Goal: Task Accomplishment & Management: Complete application form

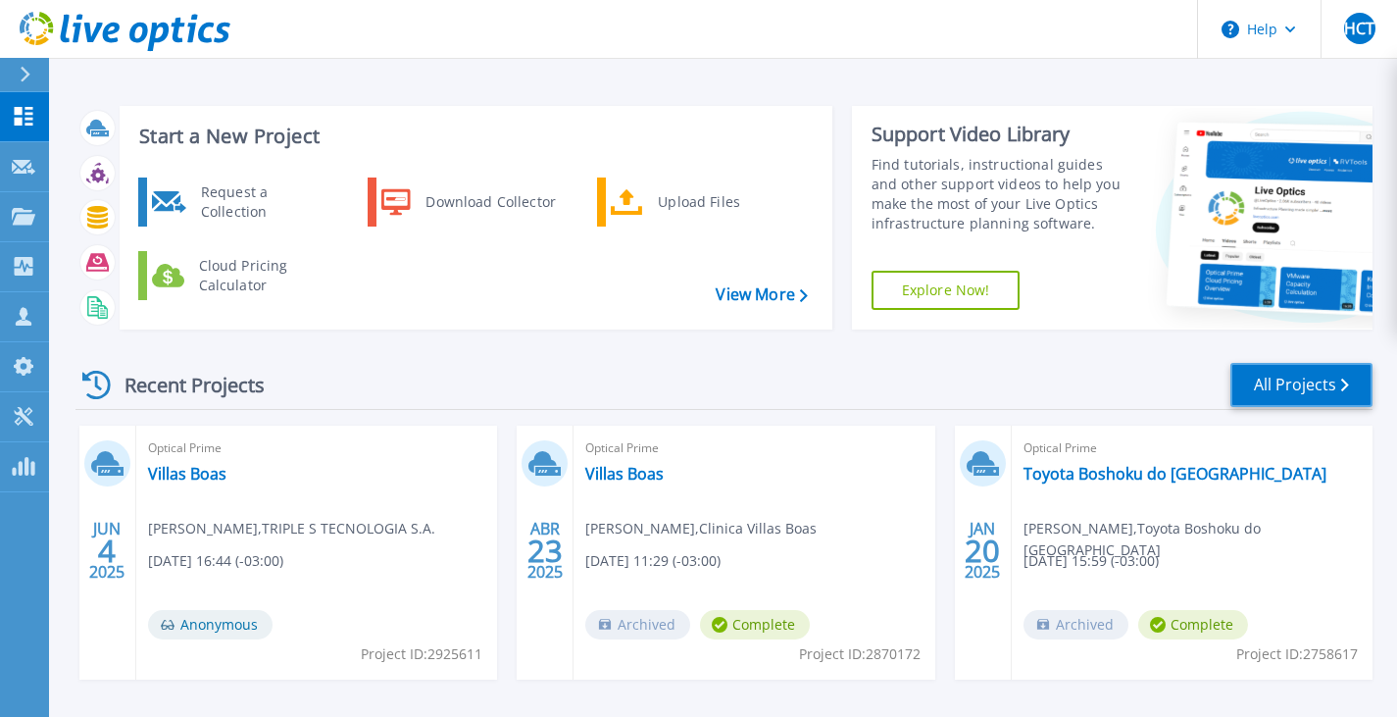
click at [1286, 383] on link "All Projects" at bounding box center [1302, 385] width 142 height 44
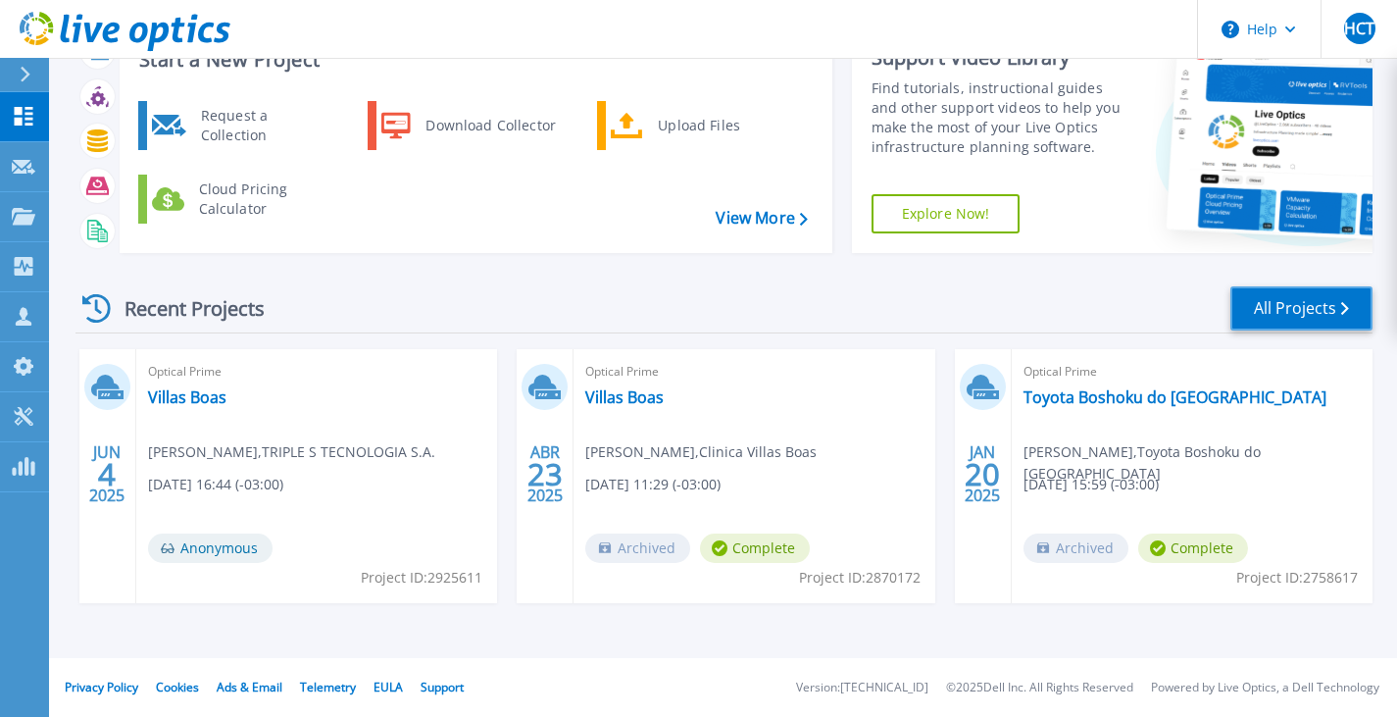
scroll to position [25, 0]
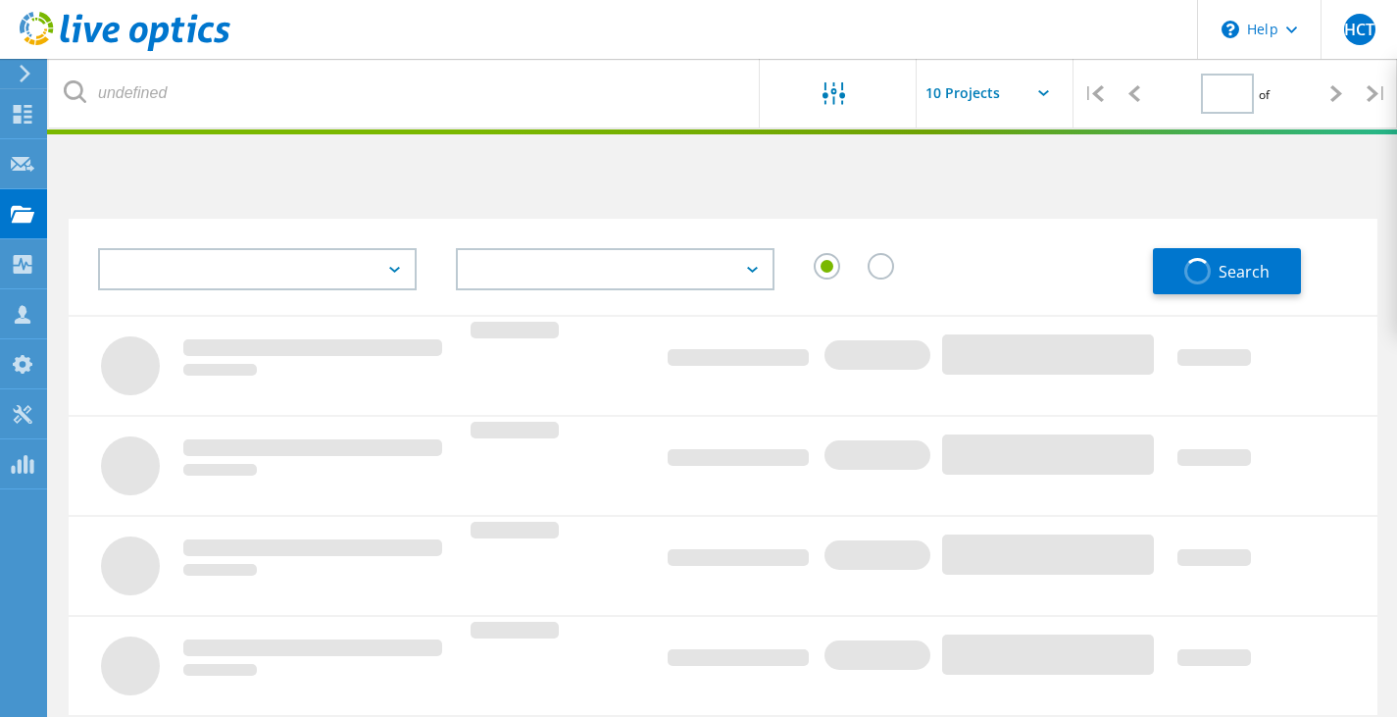
type input "1"
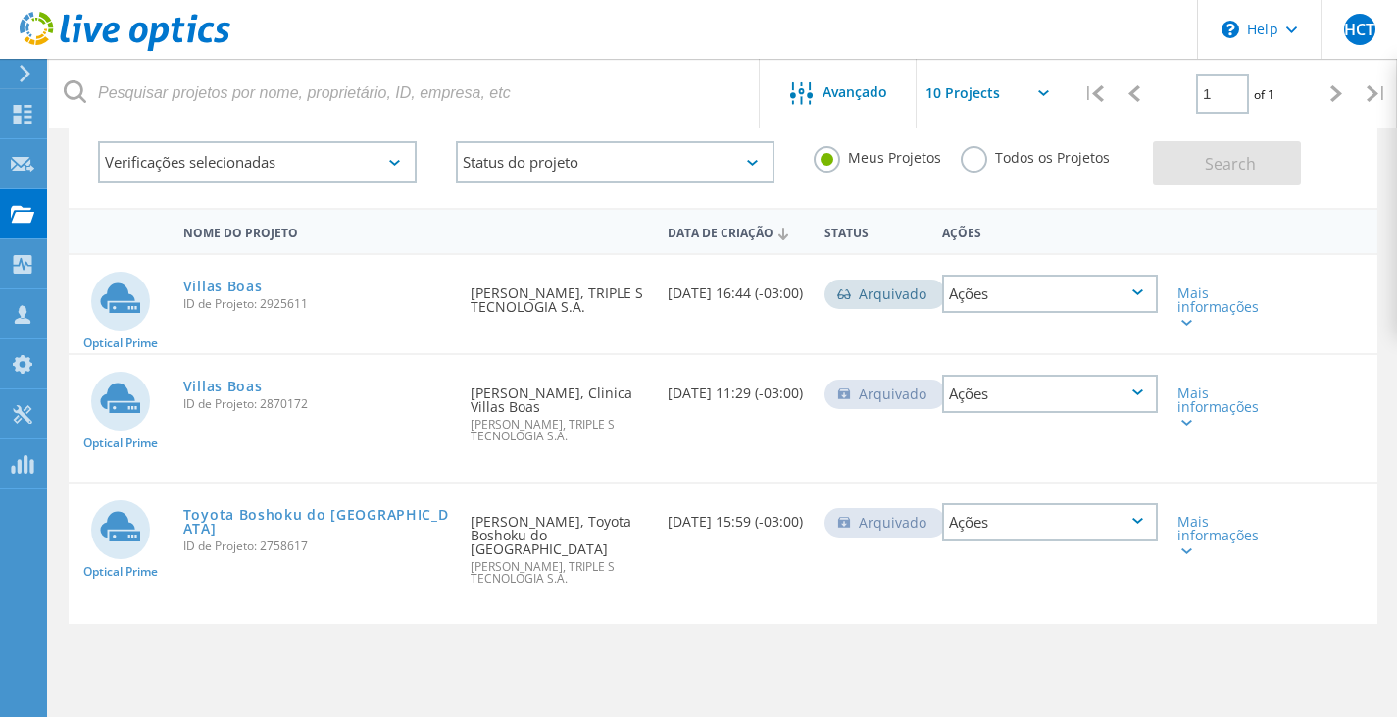
scroll to position [186, 0]
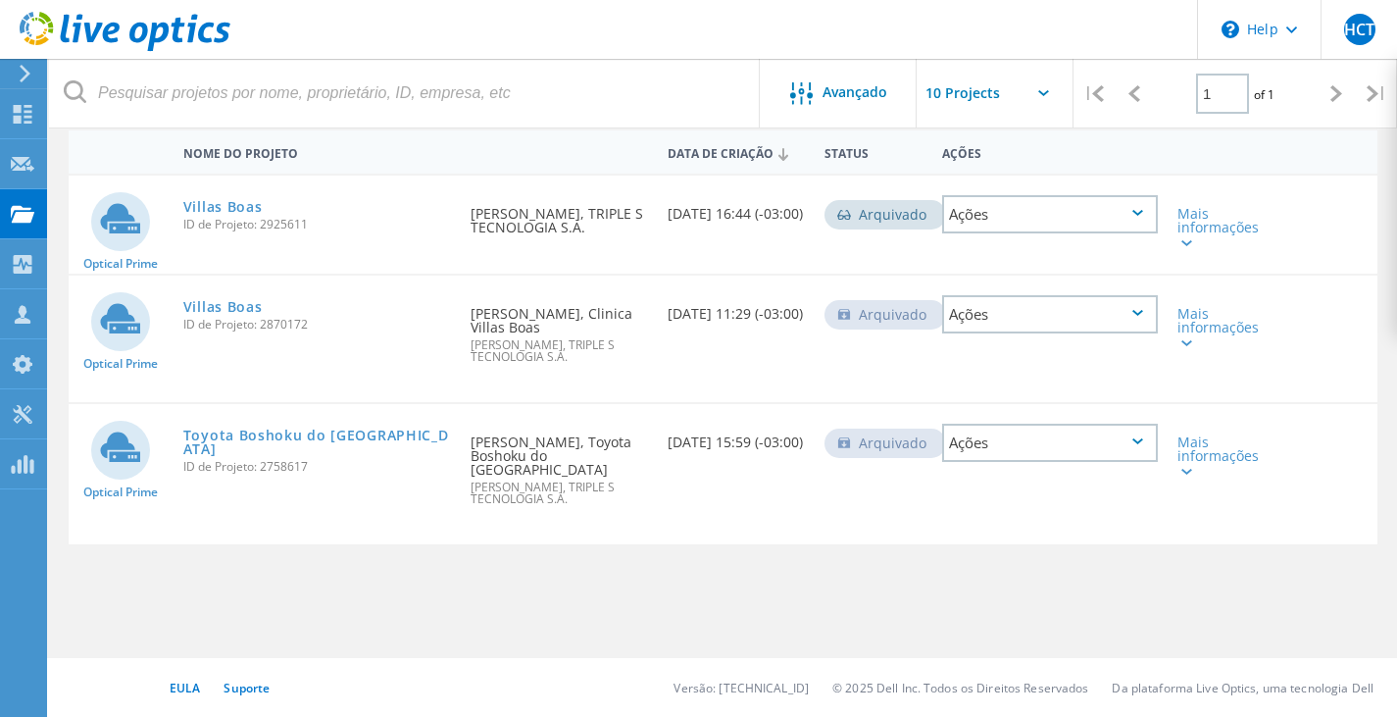
drag, startPoint x: 262, startPoint y: 596, endPoint x: 854, endPoint y: 550, distance: 594.1
click at [857, 555] on div "Nome do Projeto Data de Criação Status Ações Optical Prime Villas Boas ID de Pr…" at bounding box center [723, 383] width 1309 height 510
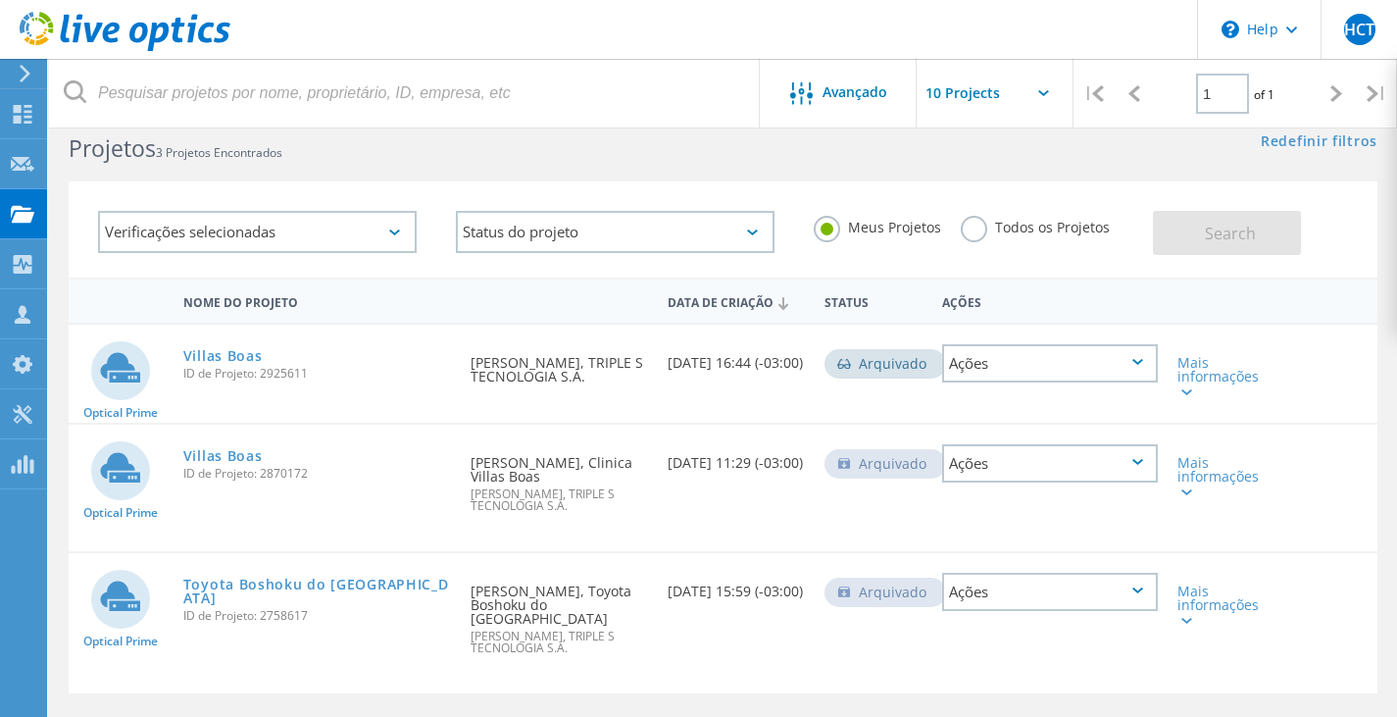
scroll to position [0, 0]
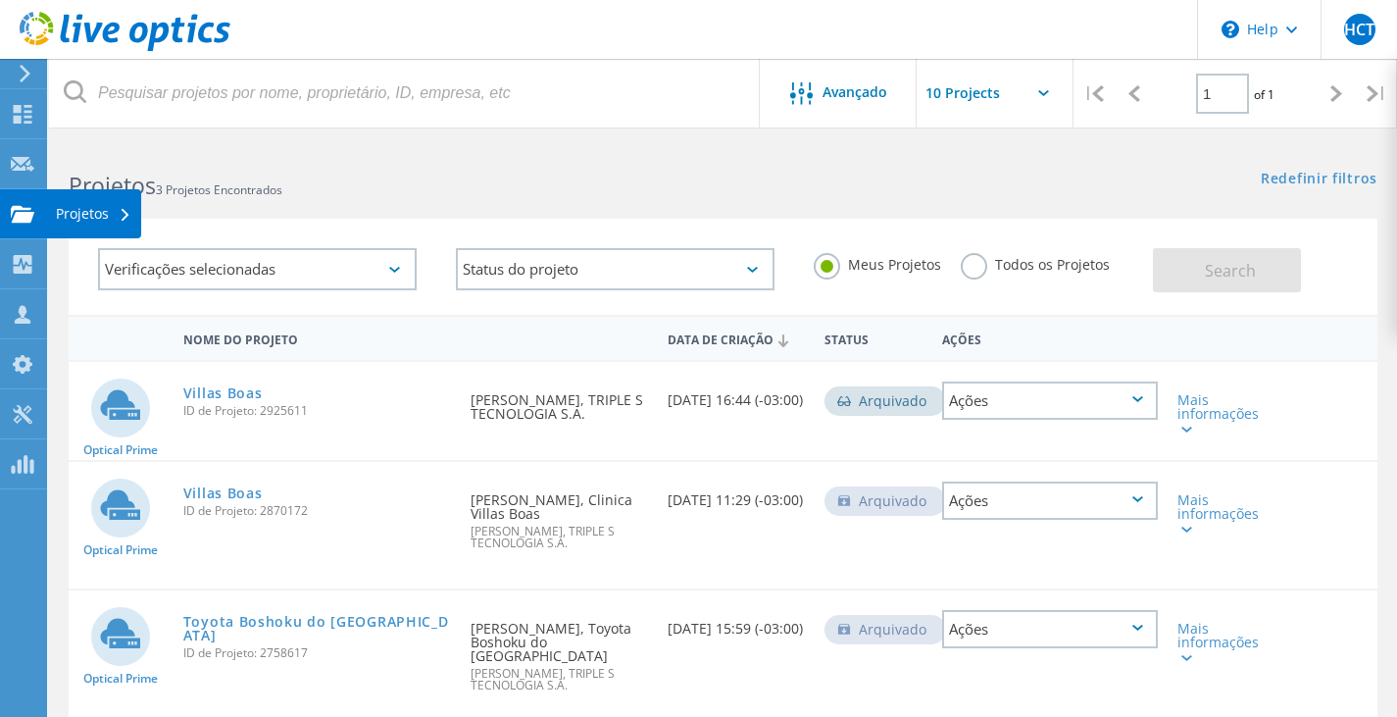
click at [25, 214] on use at bounding box center [23, 213] width 24 height 17
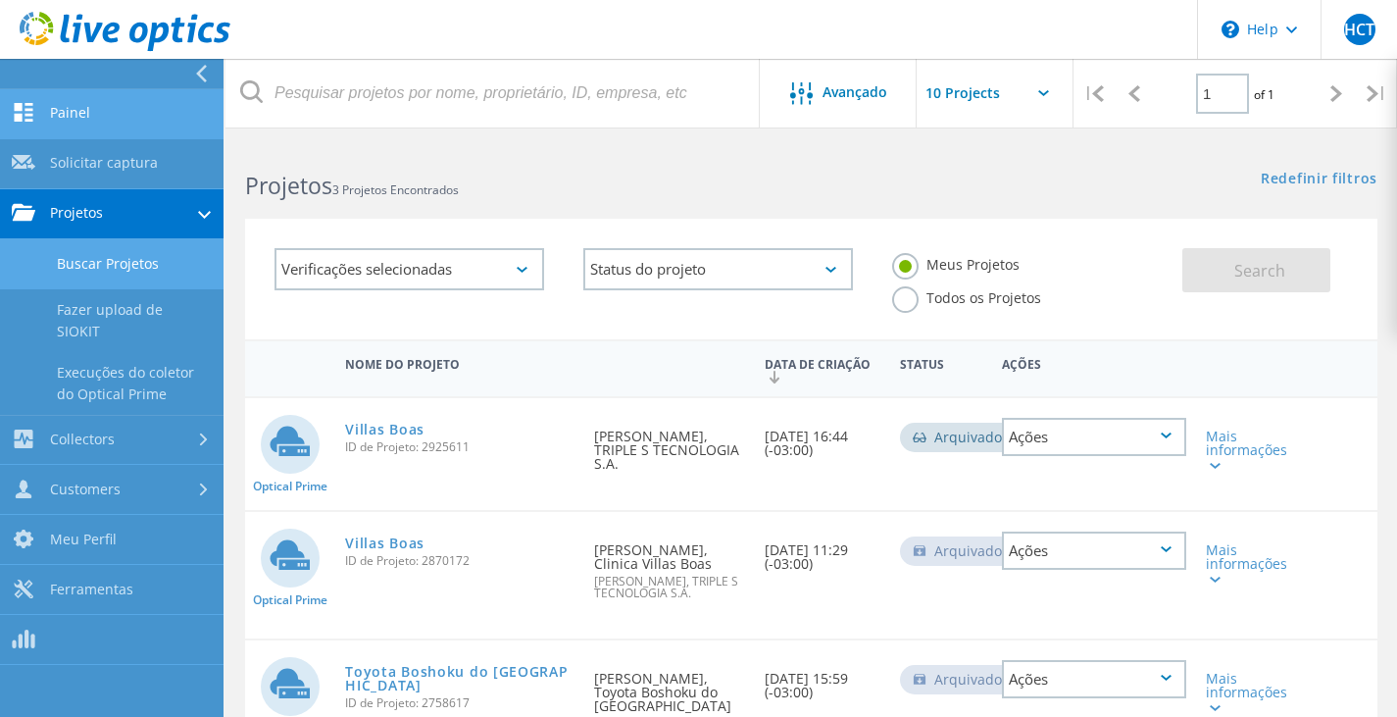
click at [108, 108] on link "Painel" at bounding box center [112, 114] width 224 height 50
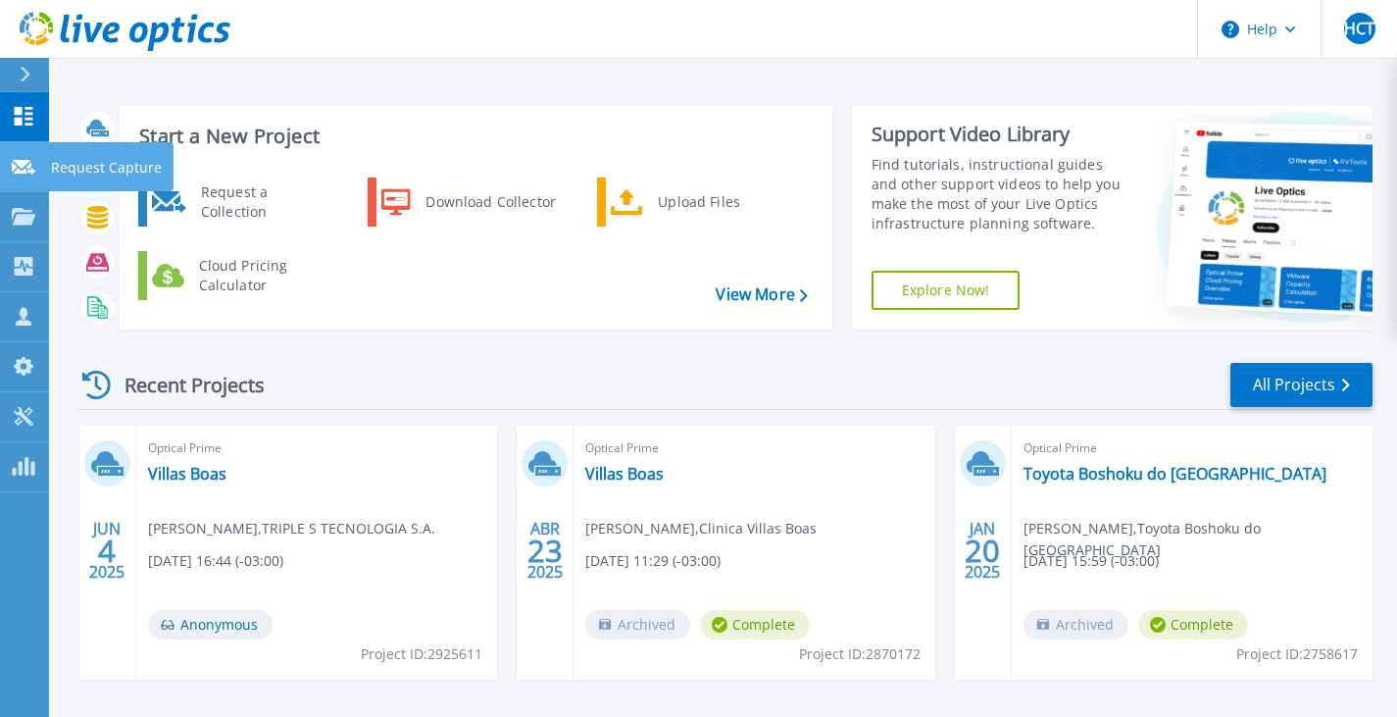
click at [81, 173] on p "Request Capture" at bounding box center [106, 167] width 111 height 51
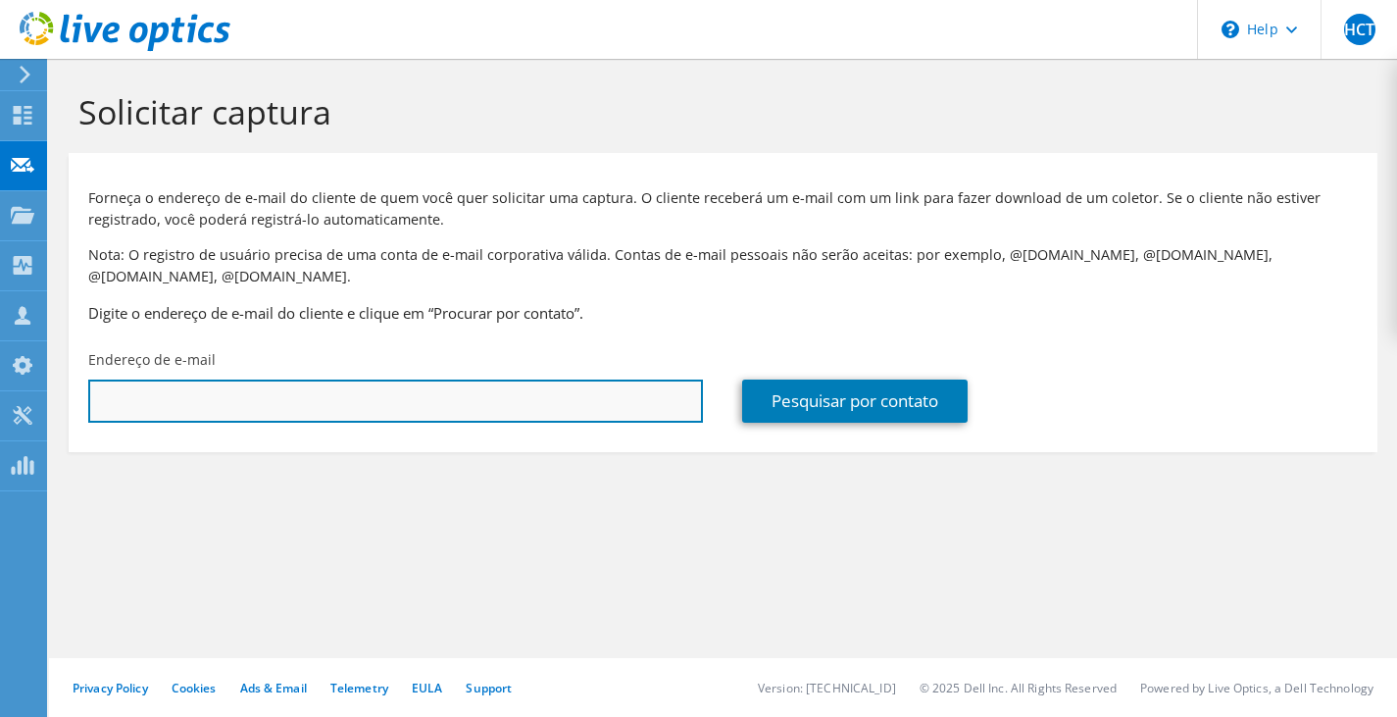
click at [226, 407] on input "text" at bounding box center [395, 401] width 615 height 43
click at [225, 407] on input "text" at bounding box center [395, 401] width 615 height 43
click at [222, 407] on input "text" at bounding box center [395, 401] width 615 height 43
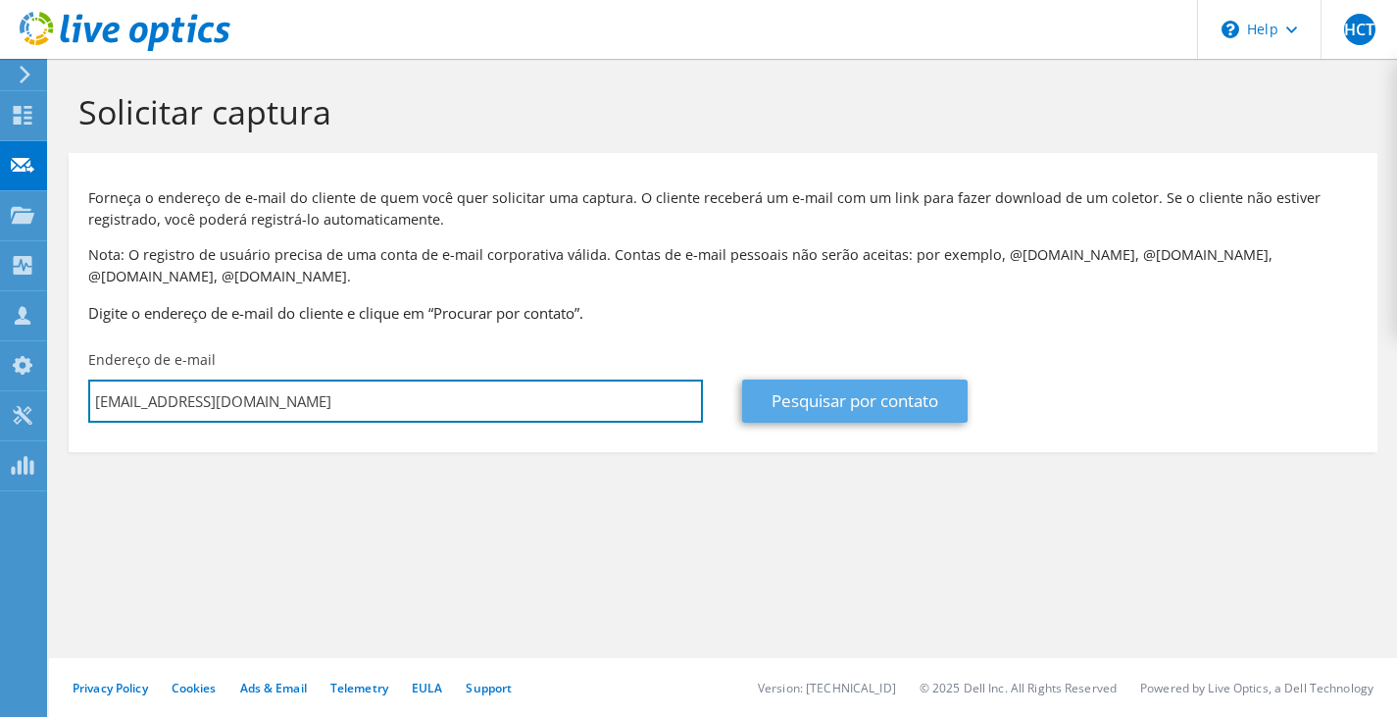
type input "cosmo@espm.br"
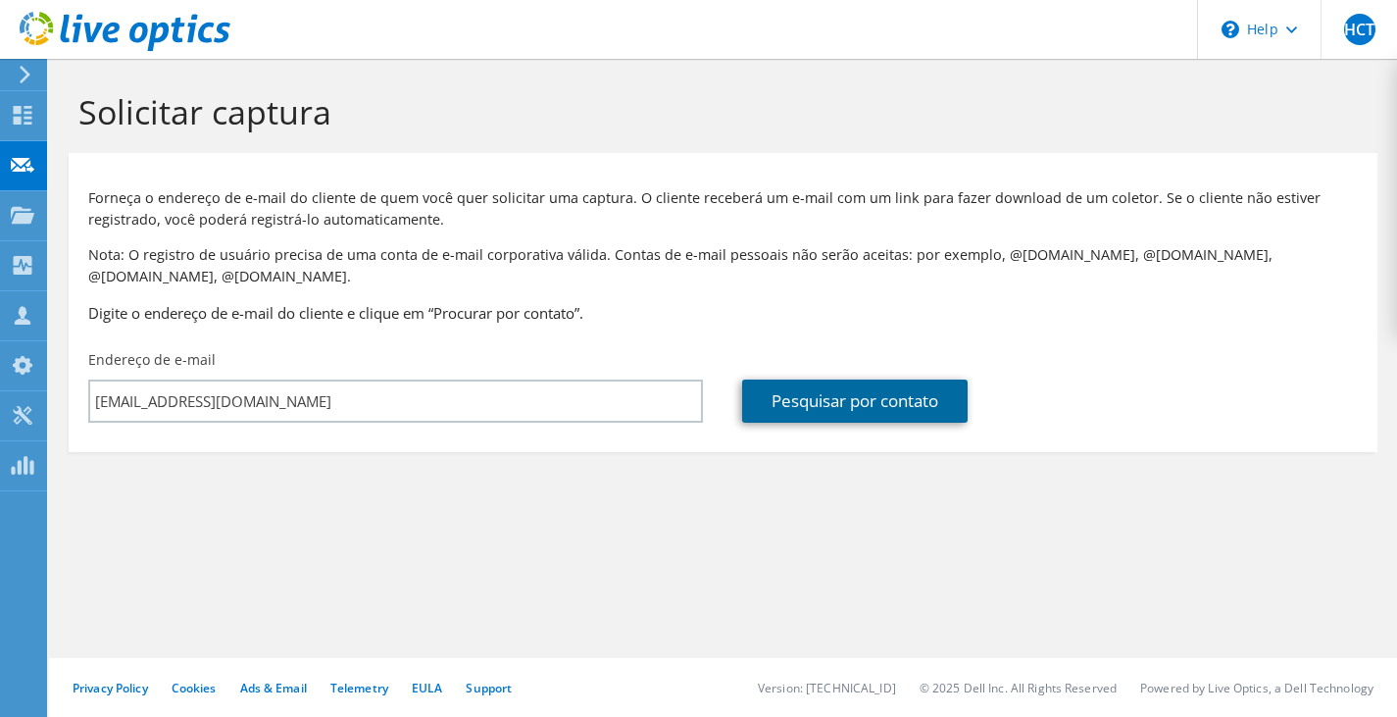
click at [880, 397] on link "Pesquisar por contato" at bounding box center [855, 401] width 226 height 43
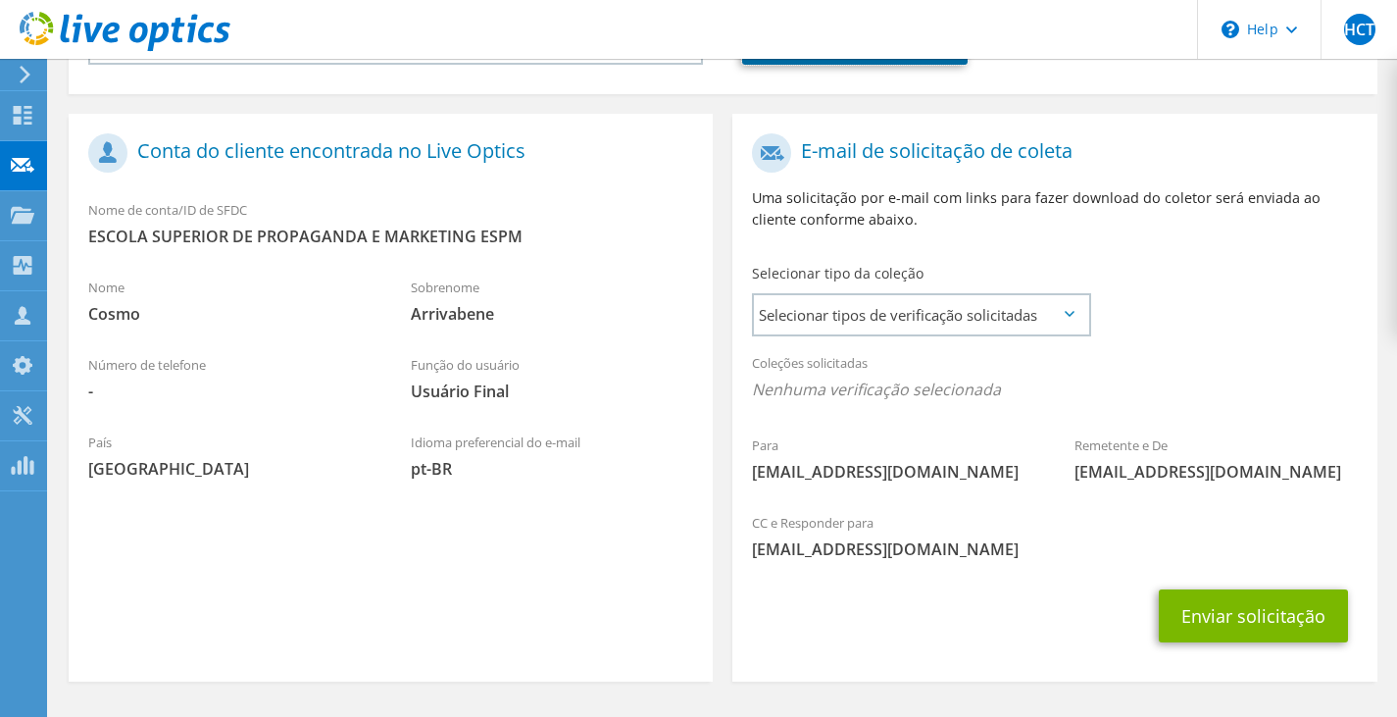
scroll to position [421, 0]
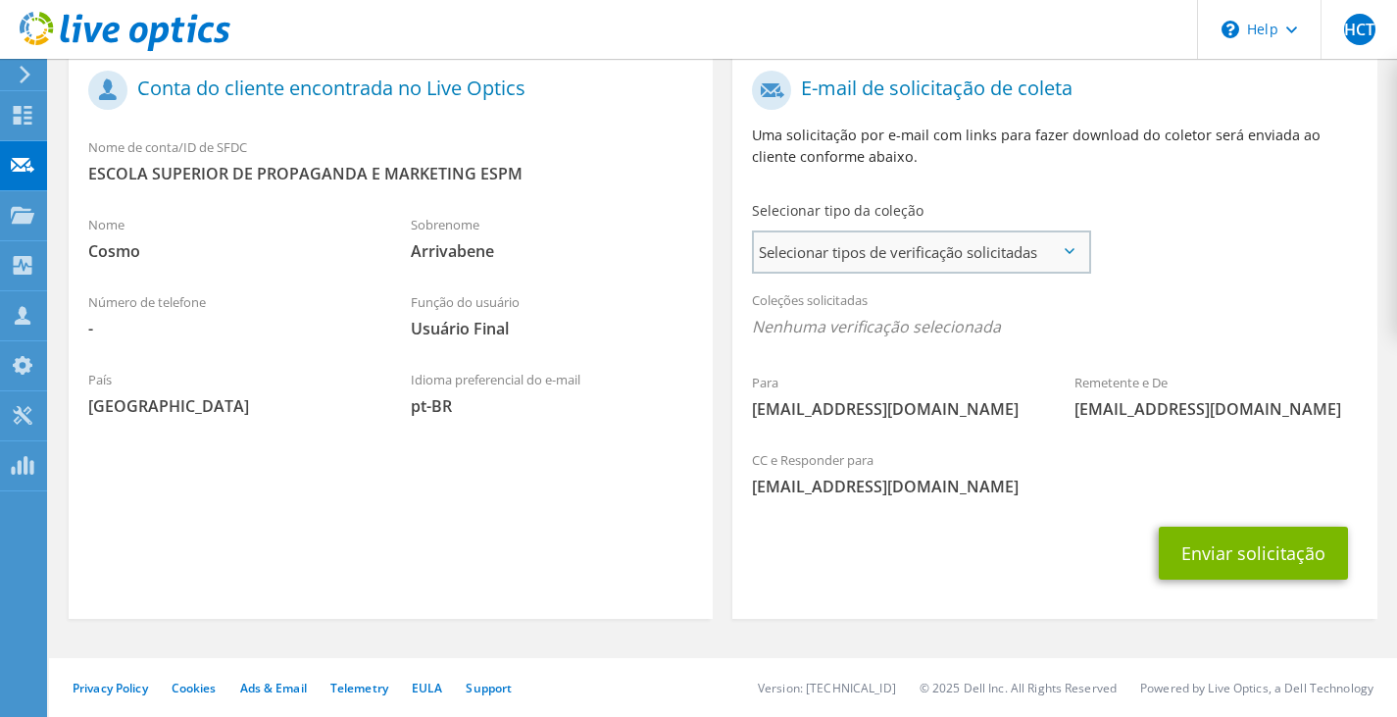
click at [880, 250] on span "Selecionar tipos de verificação solicitadas" at bounding box center [920, 251] width 333 height 39
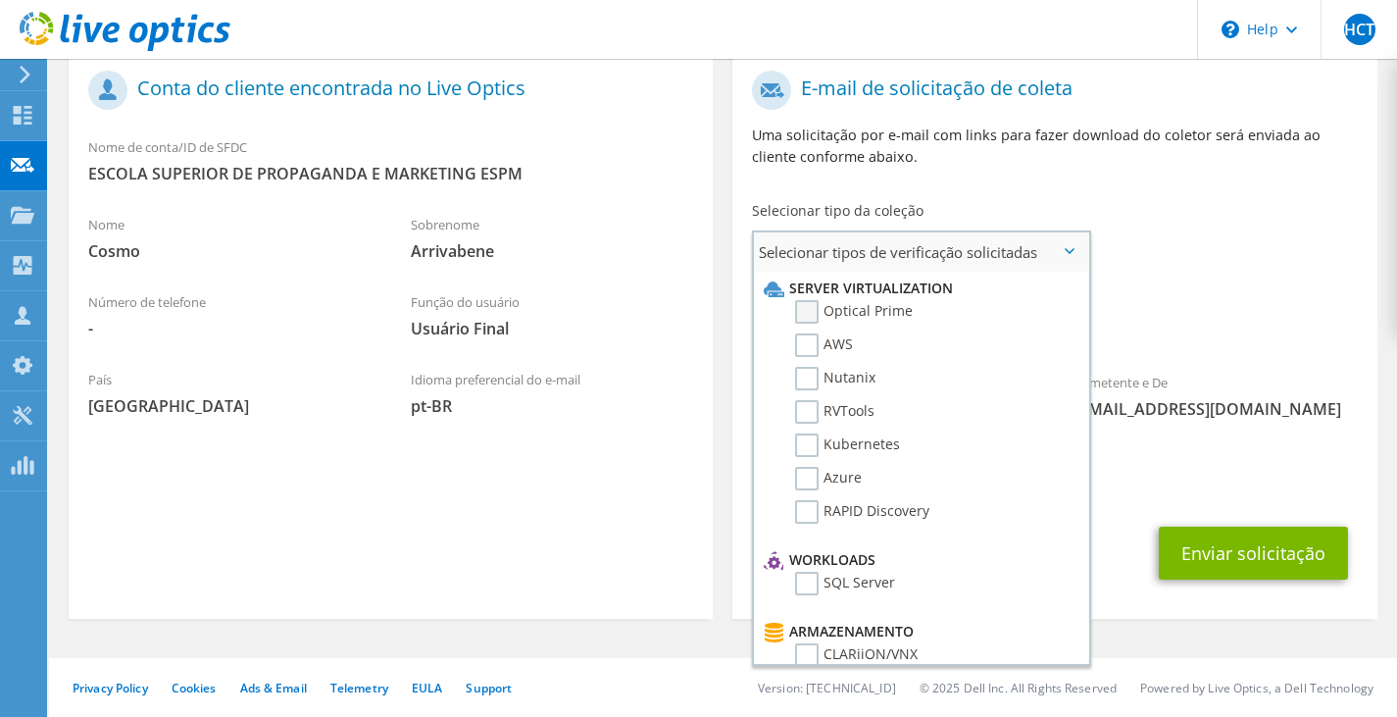
click at [807, 307] on label "Optical Prime" at bounding box center [854, 312] width 118 height 24
click at [0, 0] on input "Optical Prime" at bounding box center [0, 0] width 0 height 0
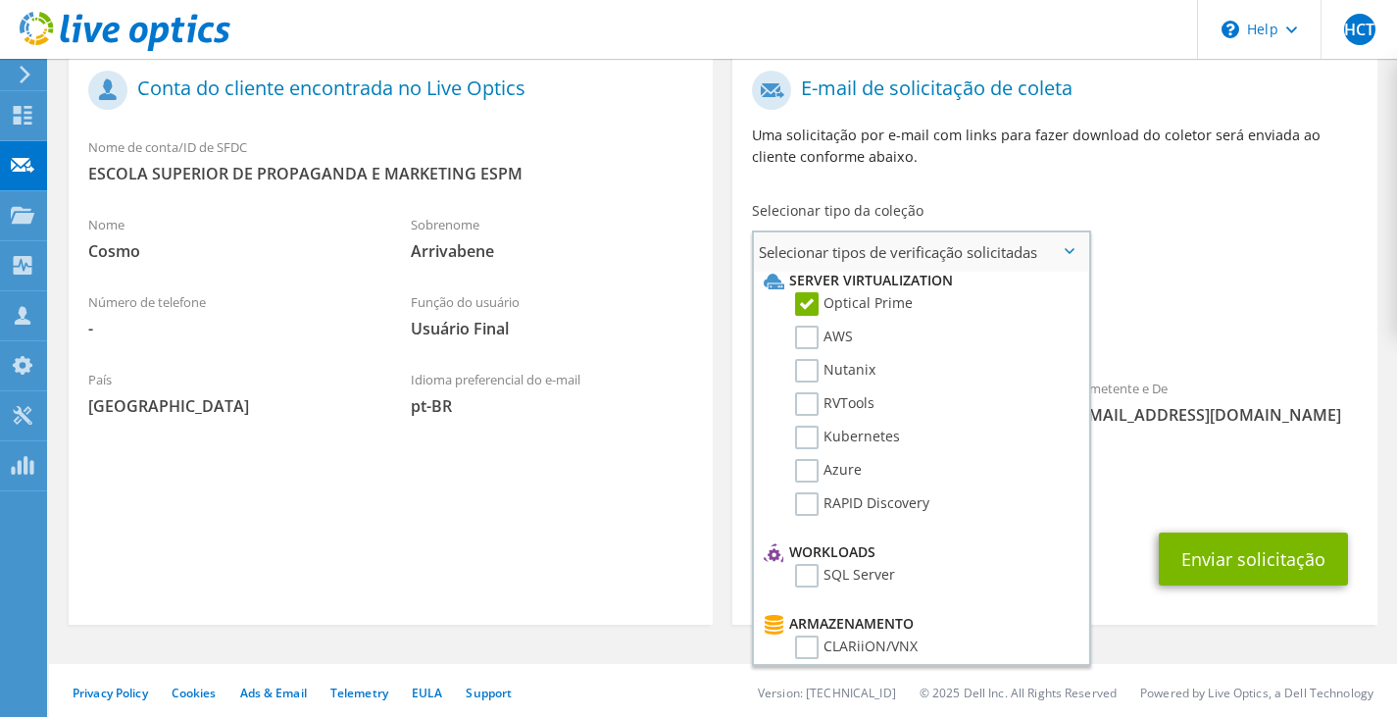
scroll to position [0, 0]
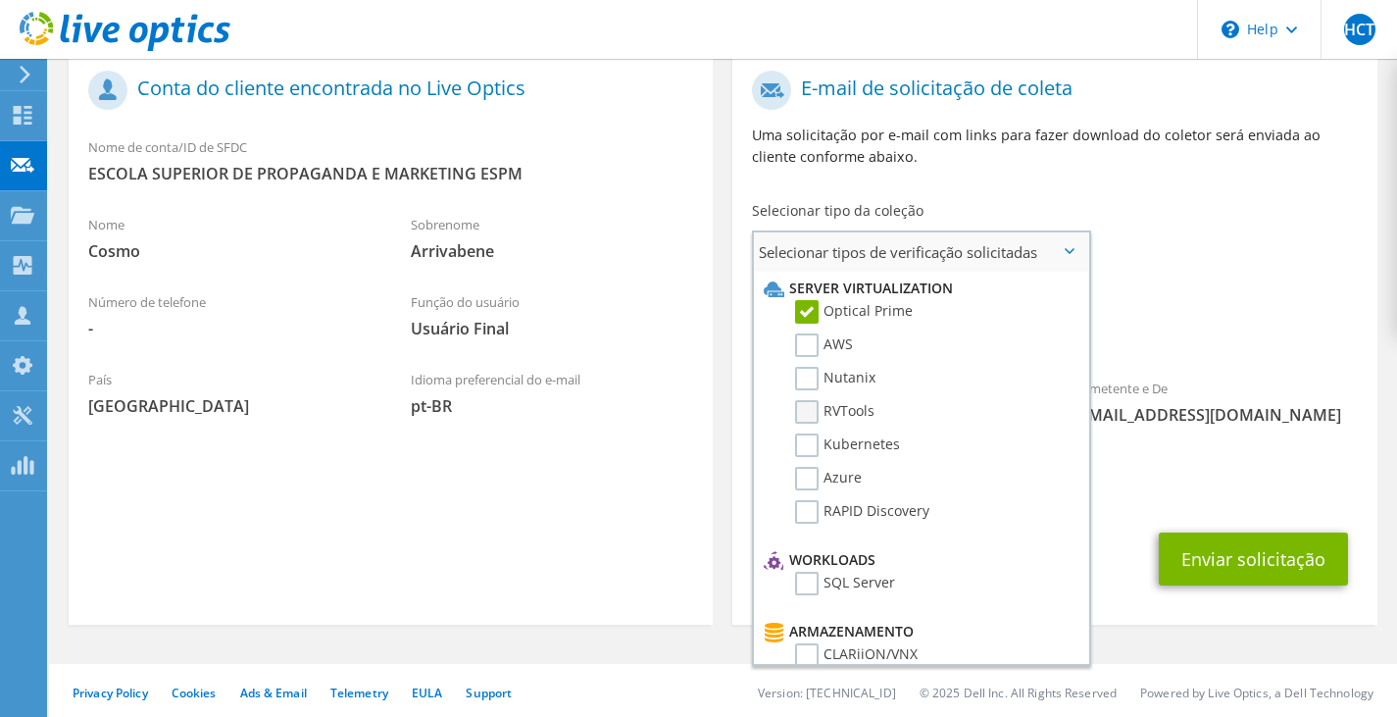
click at [806, 415] on label "RVTools" at bounding box center [834, 412] width 79 height 24
click at [0, 0] on input "RVTools" at bounding box center [0, 0] width 0 height 0
click at [806, 415] on label "RVTools" at bounding box center [834, 412] width 79 height 24
click at [0, 0] on input "RVTools" at bounding box center [0, 0] width 0 height 0
click at [1224, 320] on span "Optical Prime" at bounding box center [1054, 332] width 605 height 32
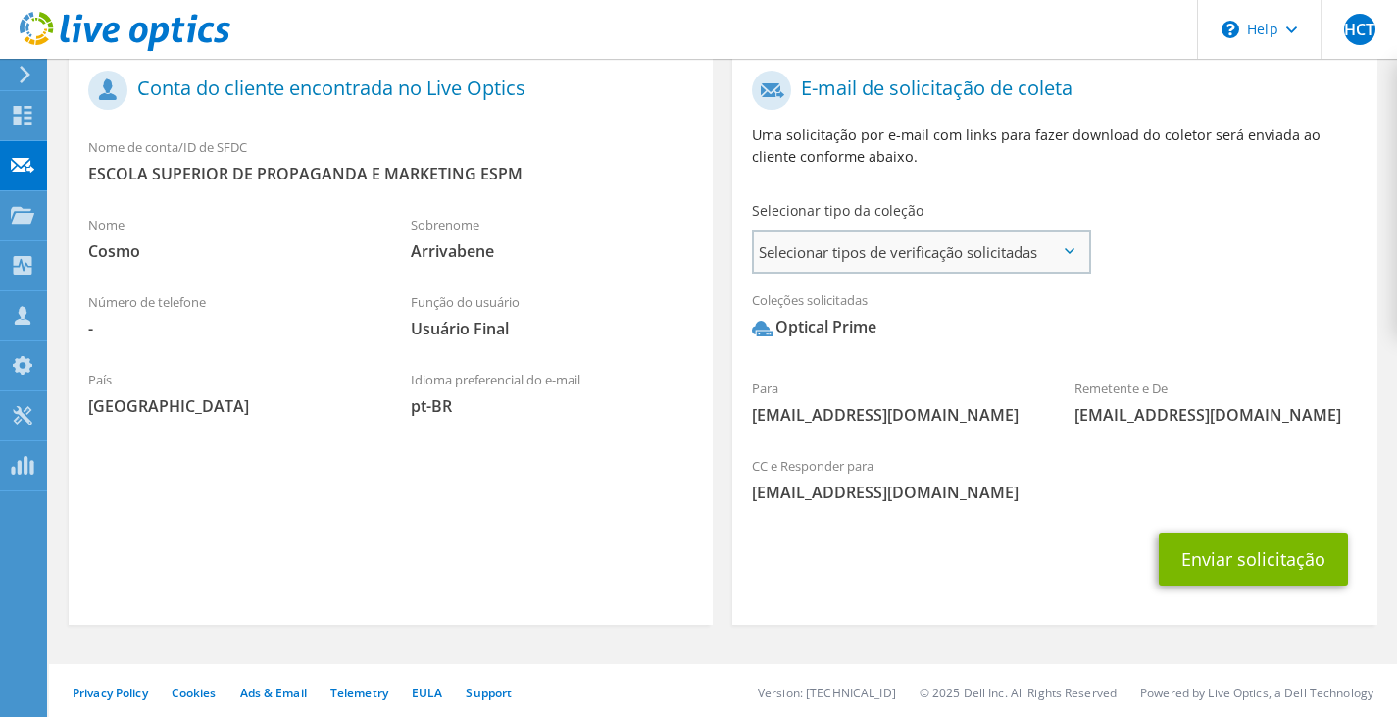
click at [943, 260] on span "Selecionar tipos de verificação solicitadas" at bounding box center [920, 251] width 333 height 39
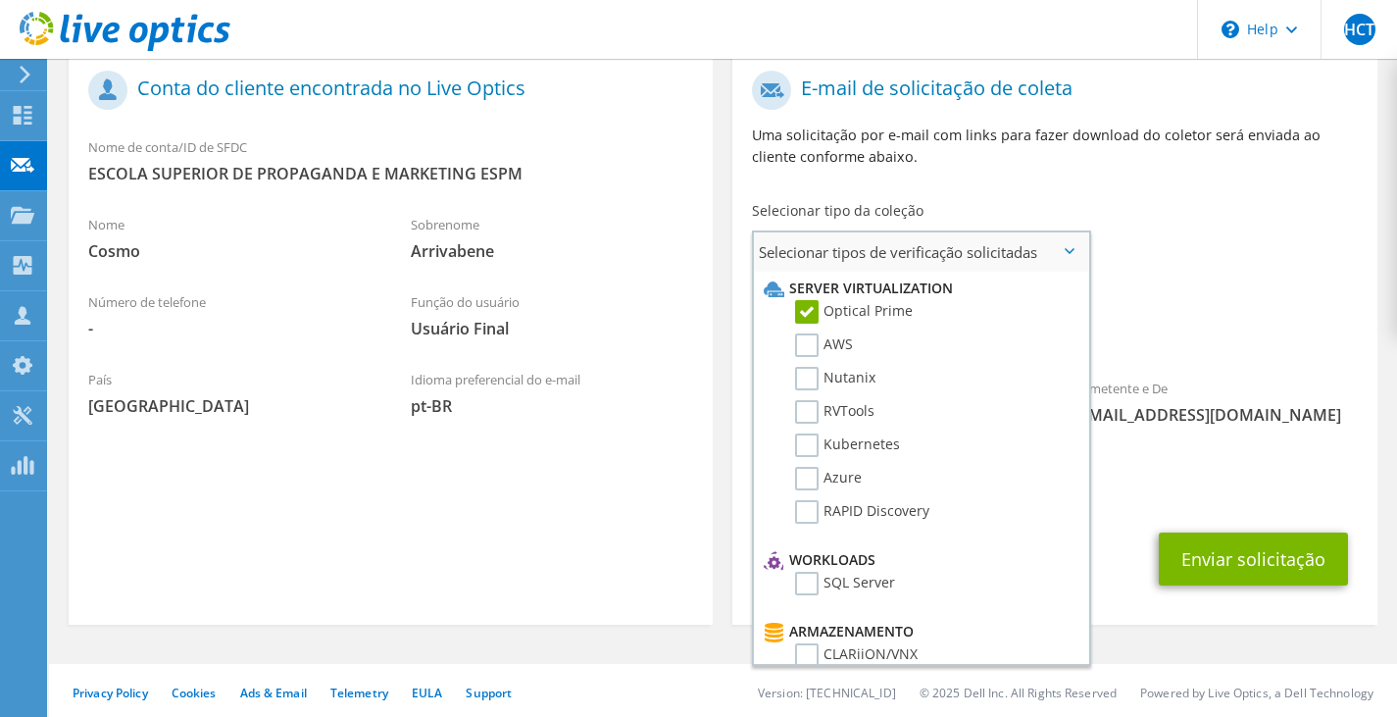
click at [948, 252] on span "Selecionar tipos de verificação solicitadas" at bounding box center [920, 251] width 333 height 39
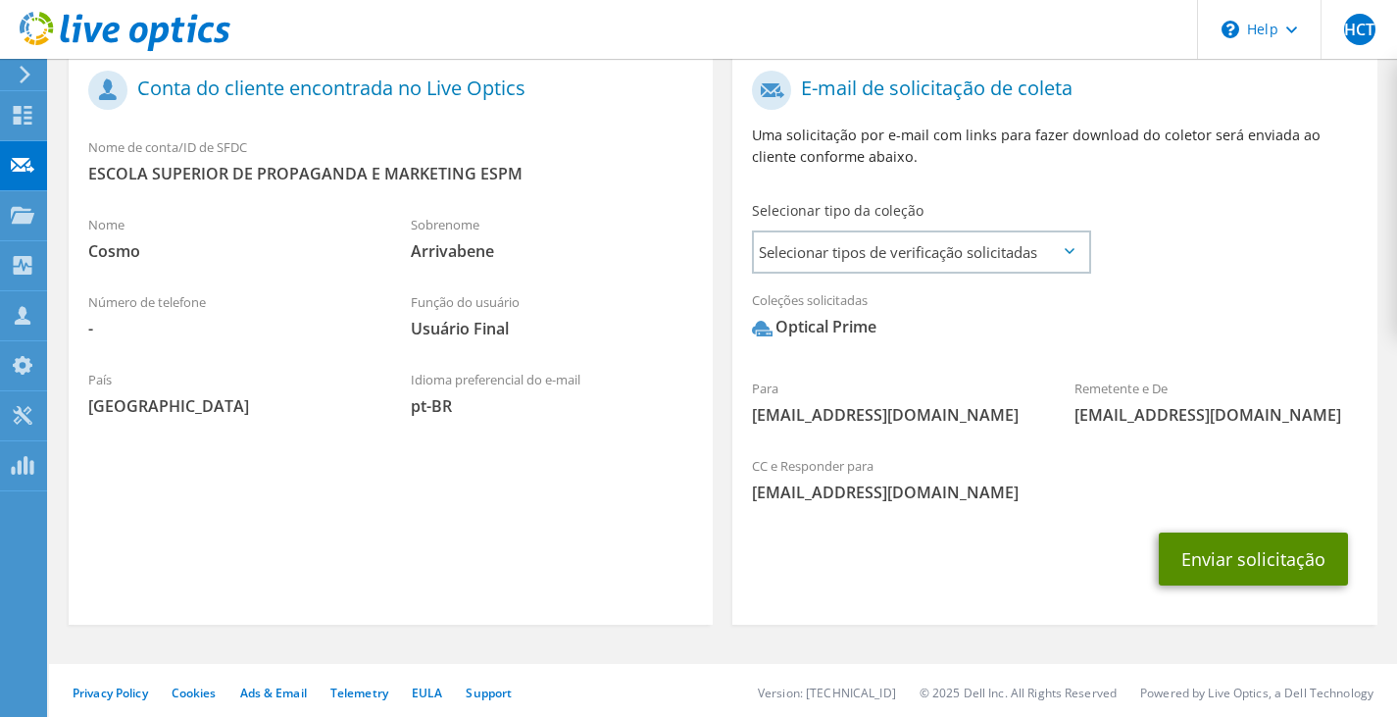
click at [1214, 554] on button "Enviar solicitação" at bounding box center [1253, 558] width 189 height 53
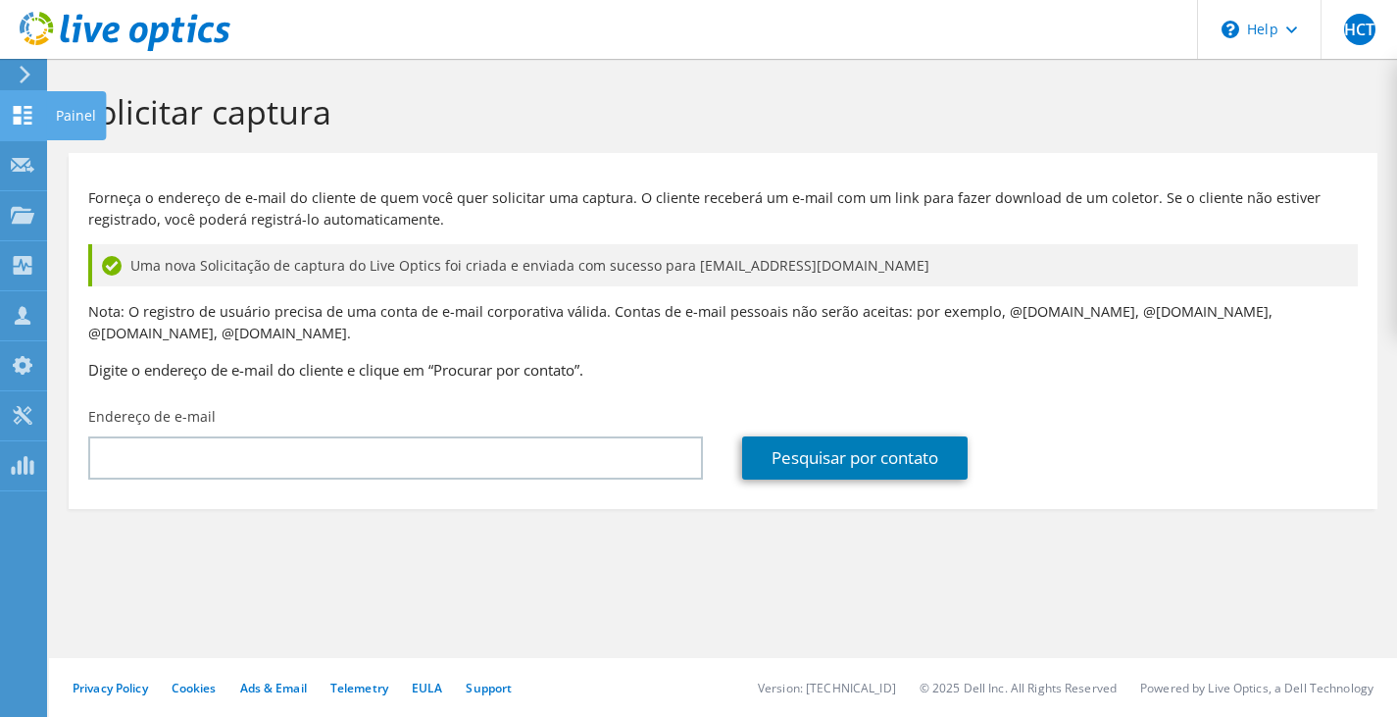
click at [22, 117] on icon at bounding box center [23, 115] width 24 height 19
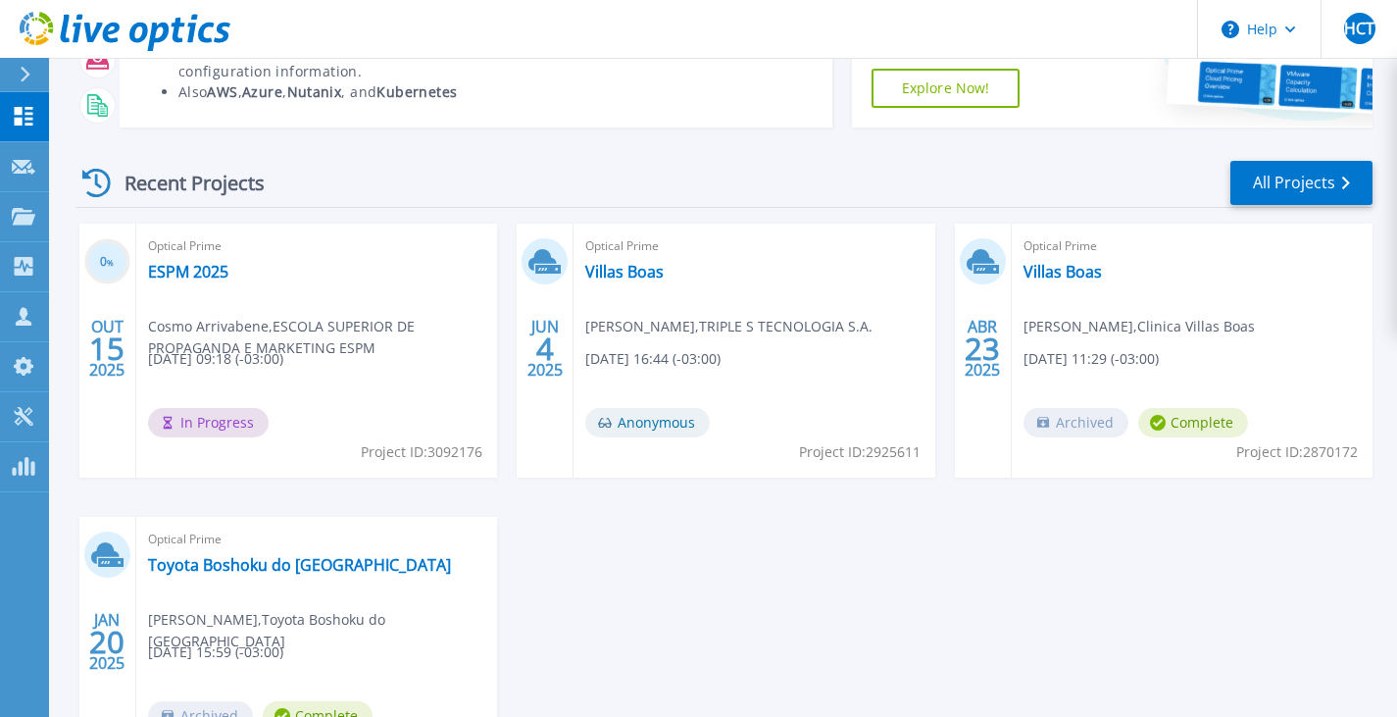
scroll to position [294, 0]
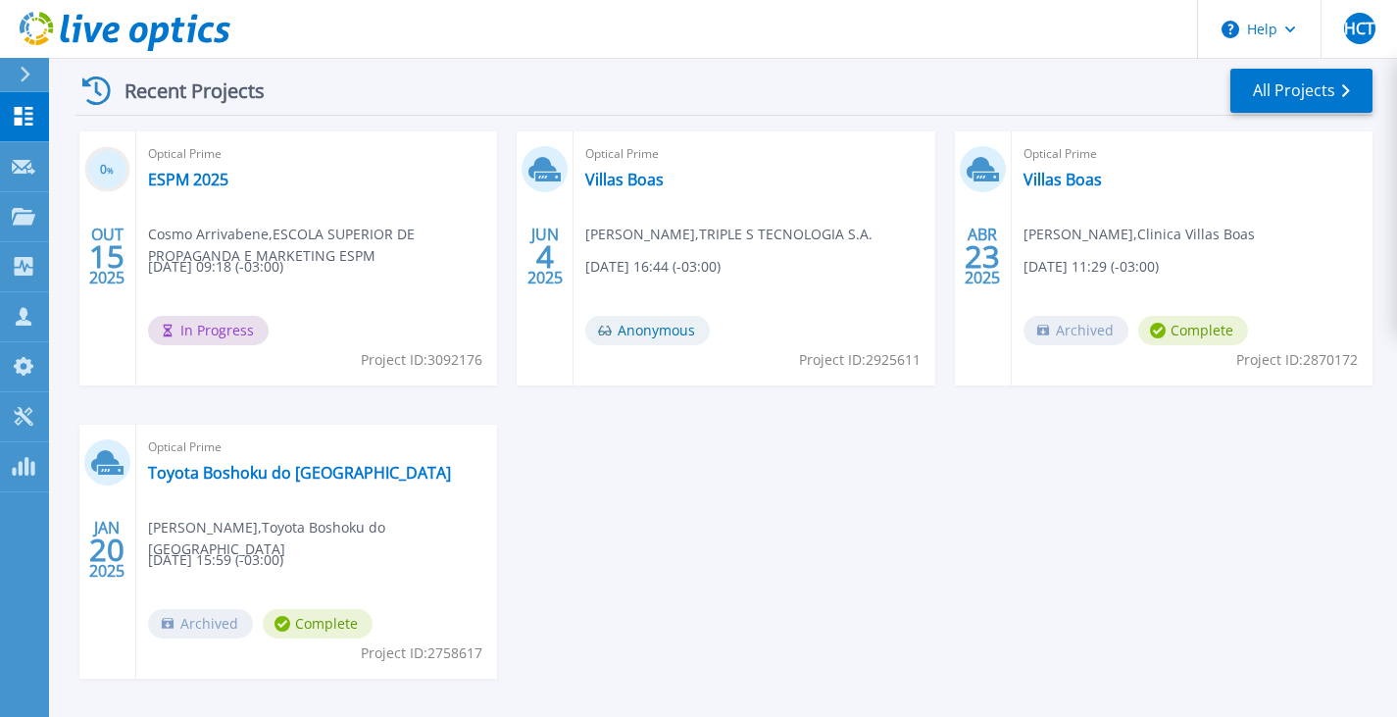
click at [258, 271] on span "[DATE] 09:18 (-03:00)" at bounding box center [215, 267] width 135 height 22
click at [201, 329] on span "In Progress" at bounding box center [208, 330] width 121 height 29
click at [187, 215] on div "Optical Prime ESPM 2025 Cosmo Arrivabene , ESCOLA SUPERIOR DE PROPAGANDA E MARK…" at bounding box center [316, 258] width 361 height 254
click at [177, 188] on link "ESPM 2025" at bounding box center [188, 180] width 80 height 20
click at [178, 186] on link "ESPM 2025" at bounding box center [188, 180] width 80 height 20
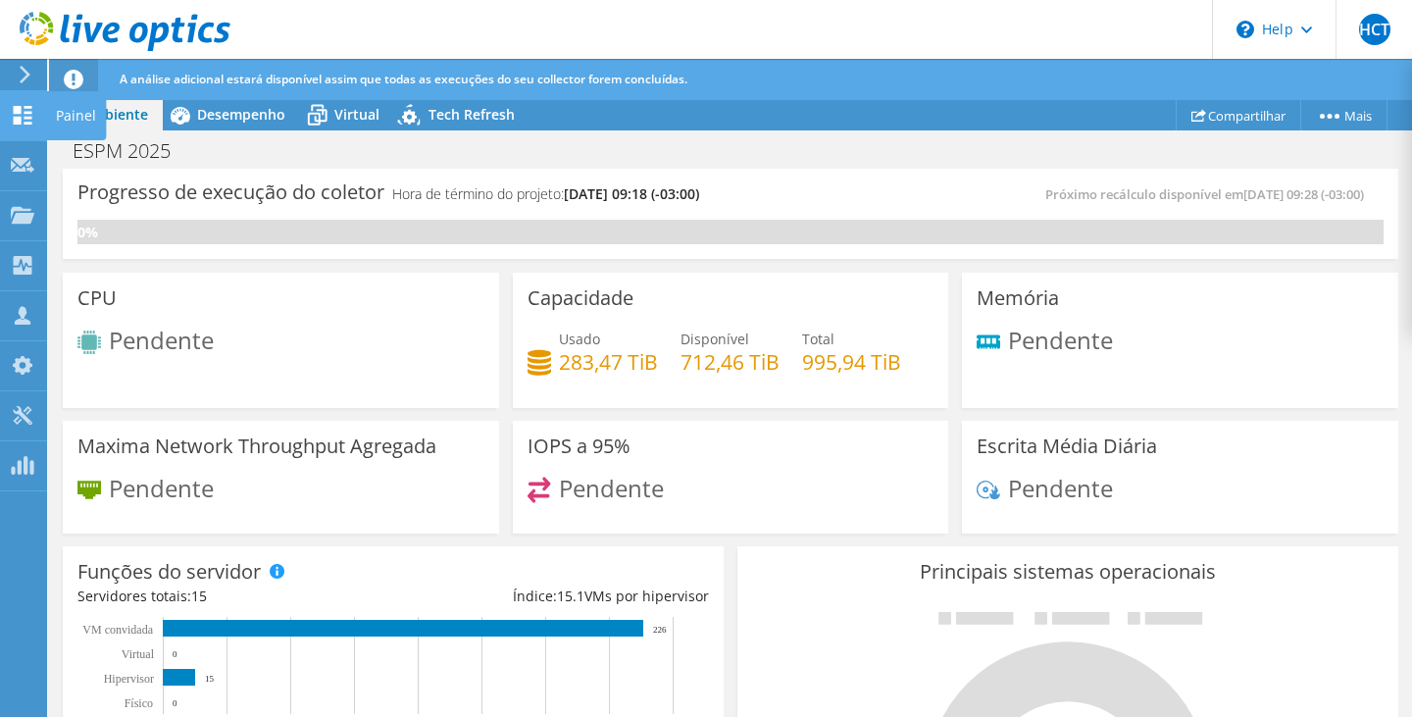
click at [59, 109] on div "Painel" at bounding box center [76, 115] width 60 height 49
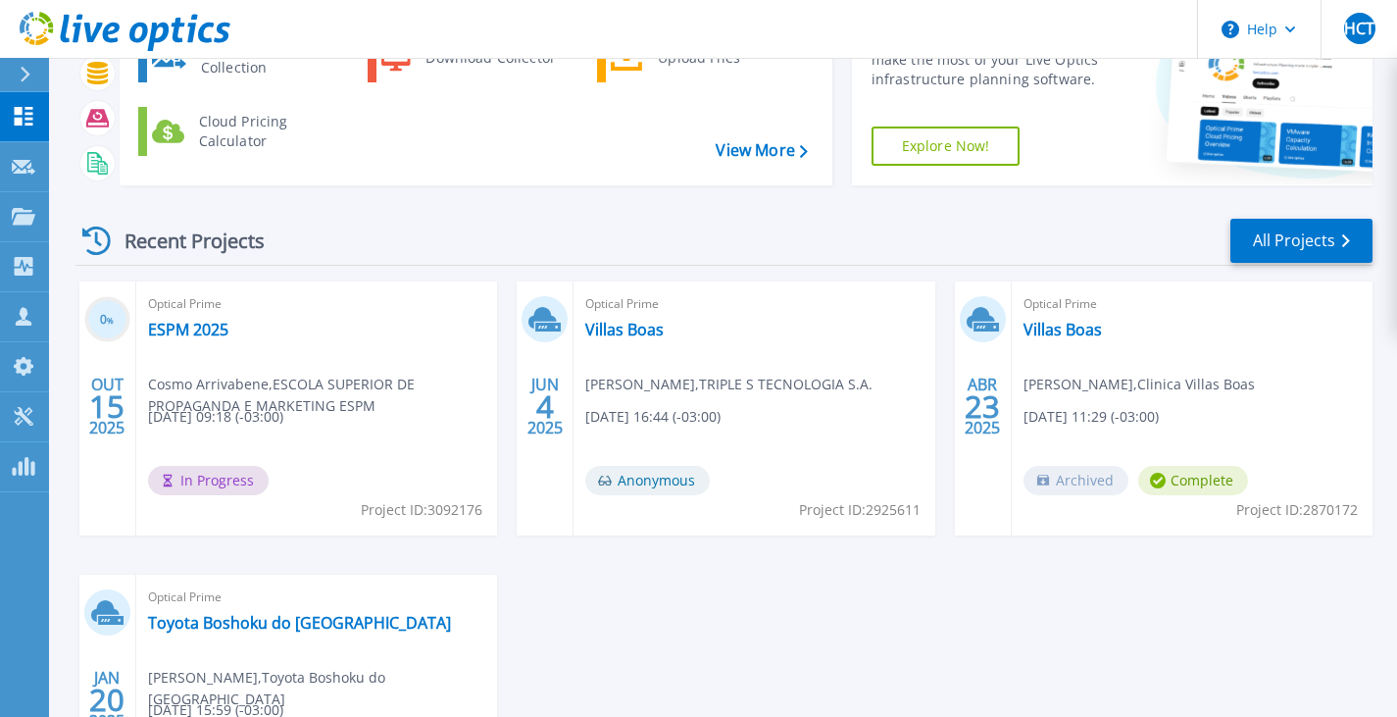
scroll to position [294, 0]
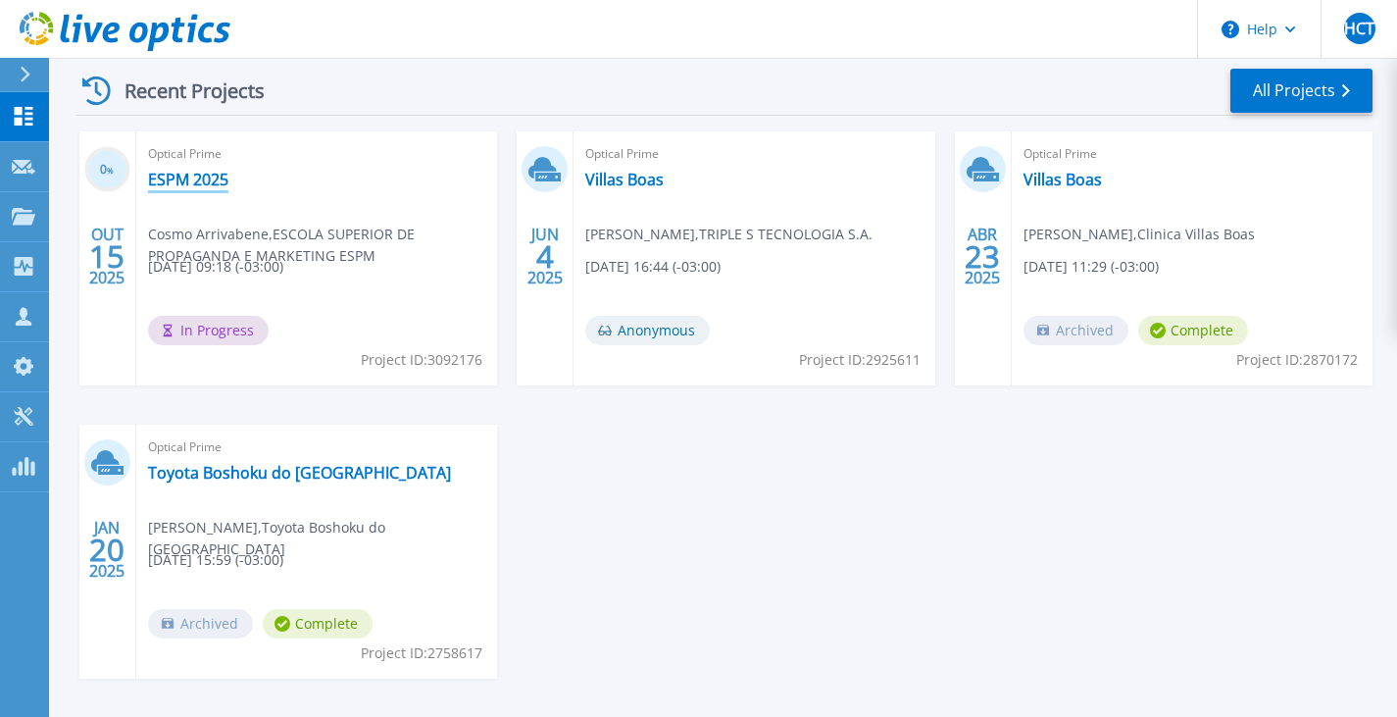
click at [173, 177] on link "ESPM 2025" at bounding box center [188, 180] width 80 height 20
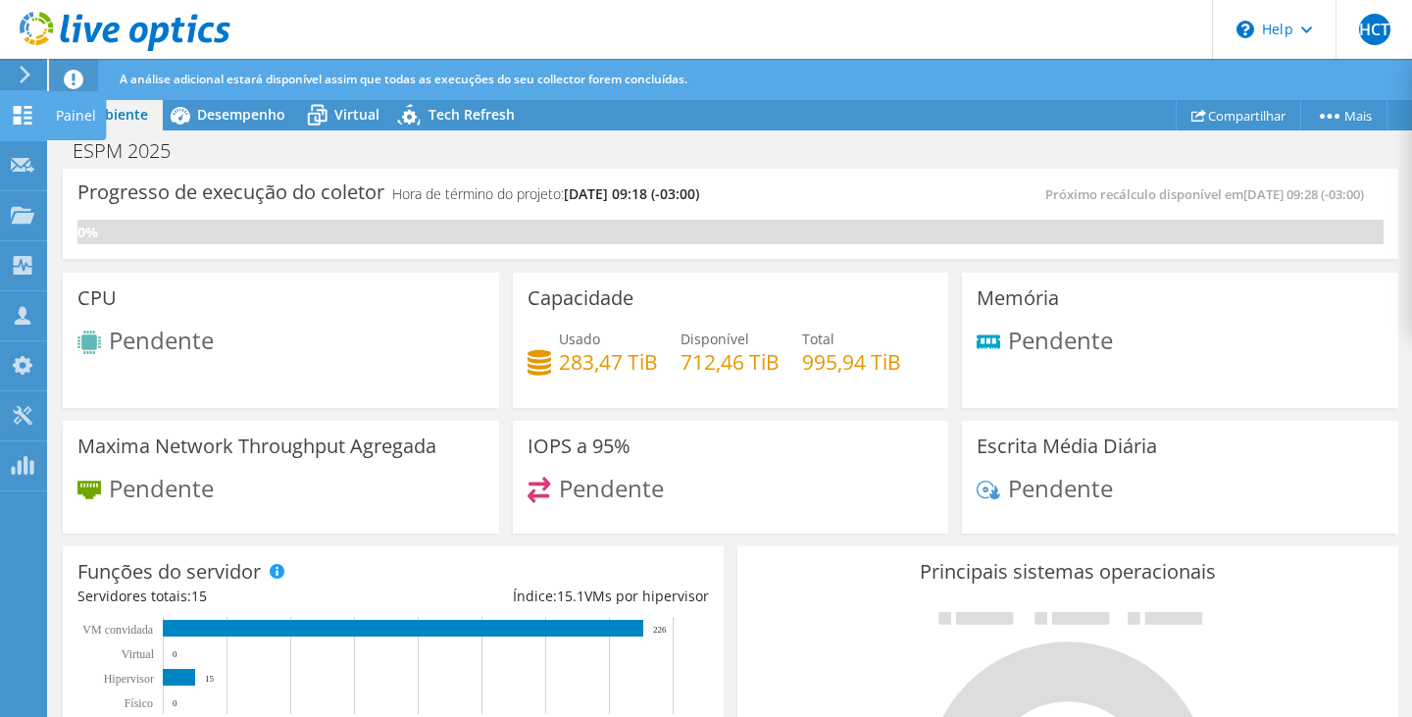
click at [67, 115] on div "Painel" at bounding box center [76, 115] width 60 height 49
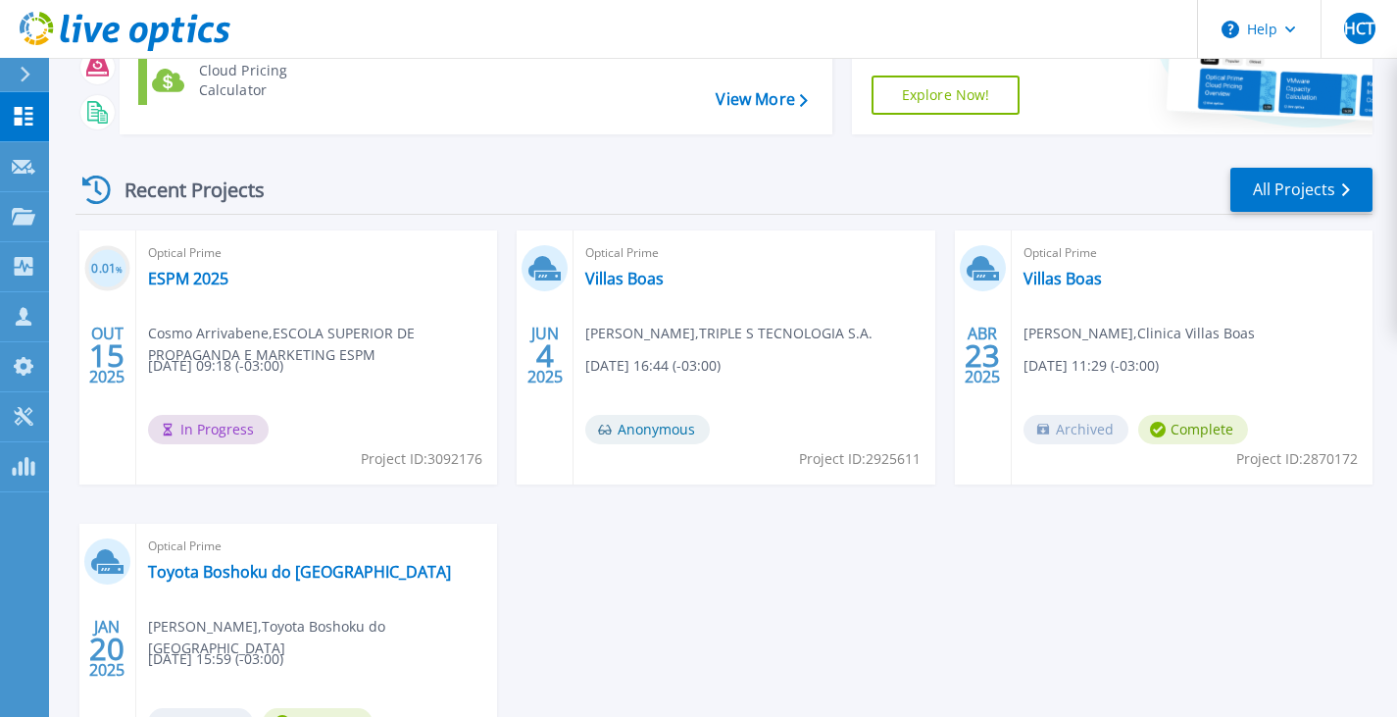
scroll to position [196, 0]
click at [913, 608] on div "0.01 % OUT 15 2025 Optical Prime ESPM 2025 Cosmo Arrivabene , ESCOLA SUPERIOR D…" at bounding box center [716, 522] width 1313 height 586
click at [175, 283] on link "ESPM 2025" at bounding box center [188, 278] width 80 height 20
